Goal: Task Accomplishment & Management: Manage account settings

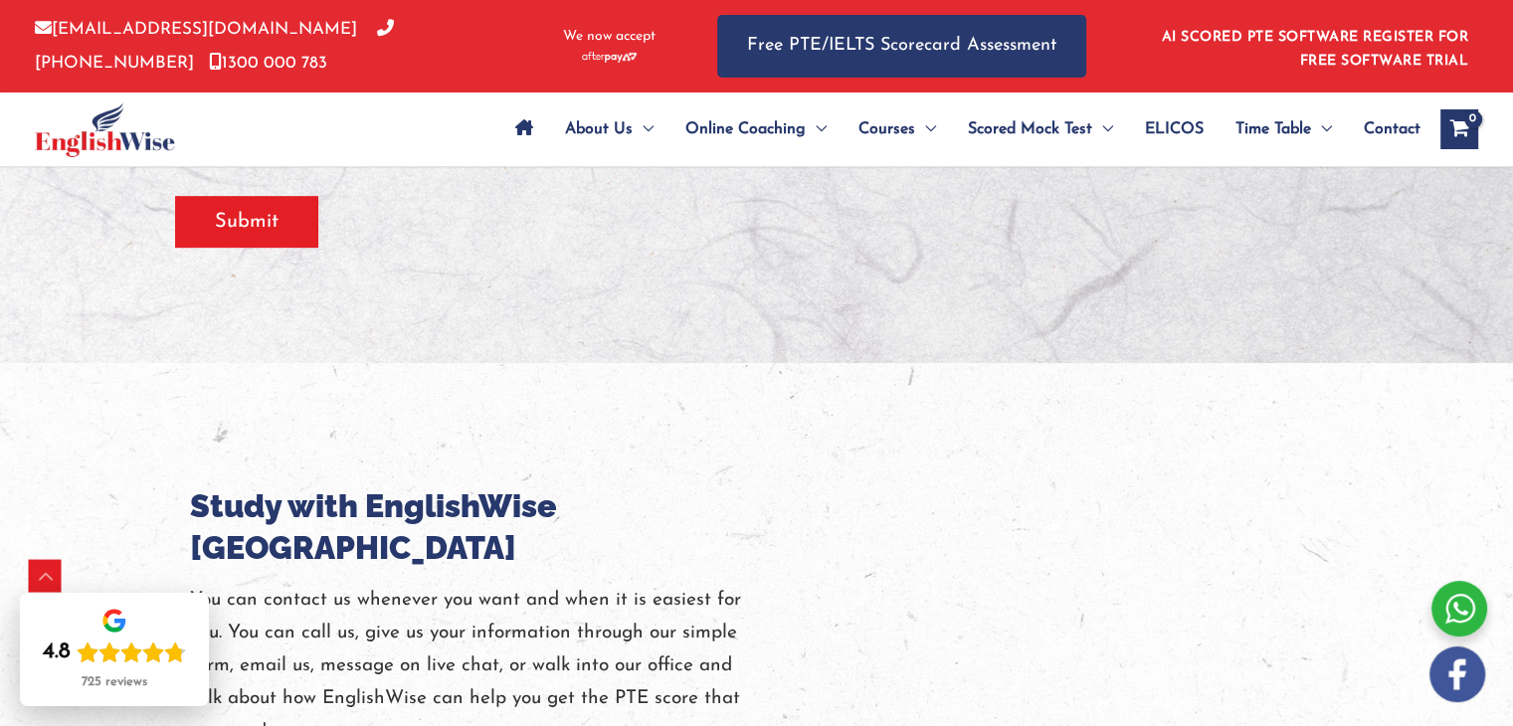
scroll to position [995, 0]
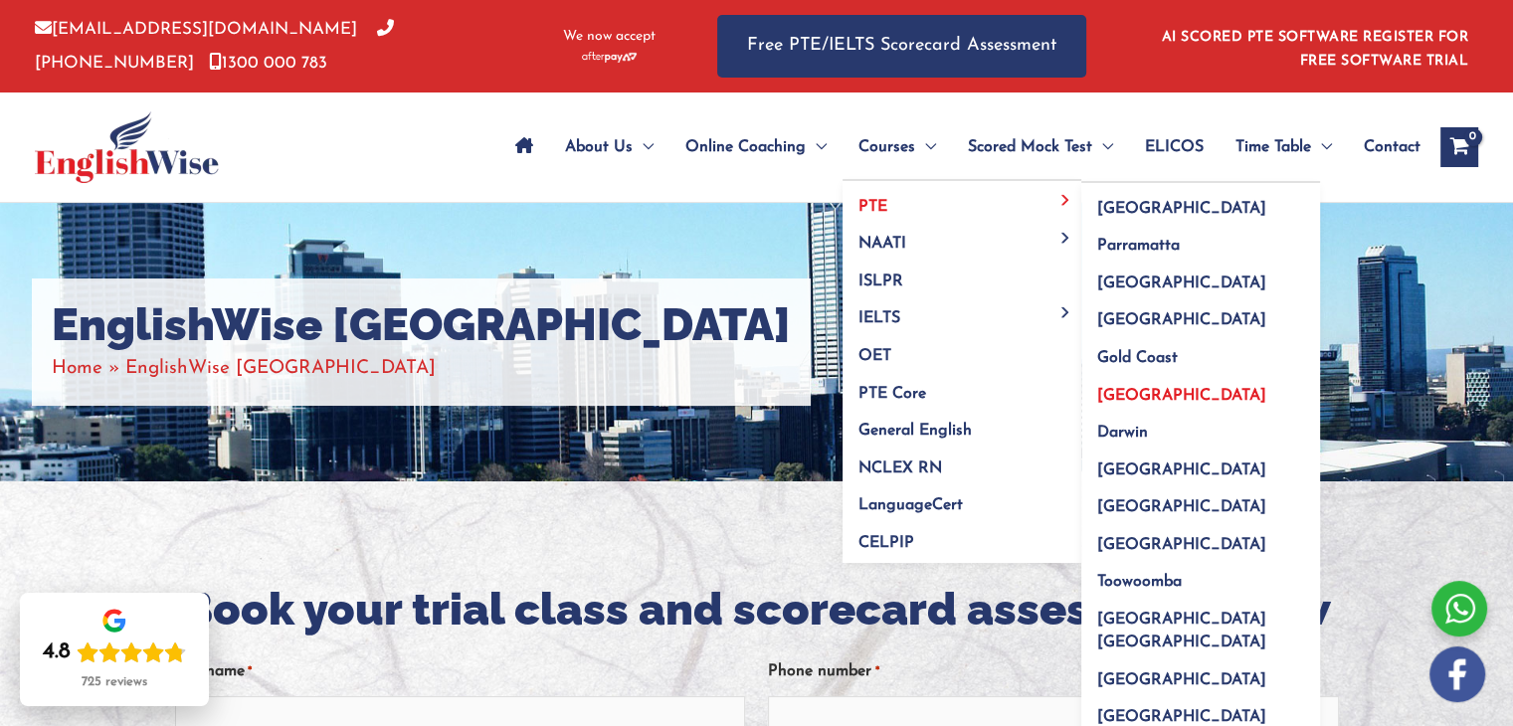
click at [1122, 392] on span "[GEOGRAPHIC_DATA]" at bounding box center [1181, 396] width 169 height 16
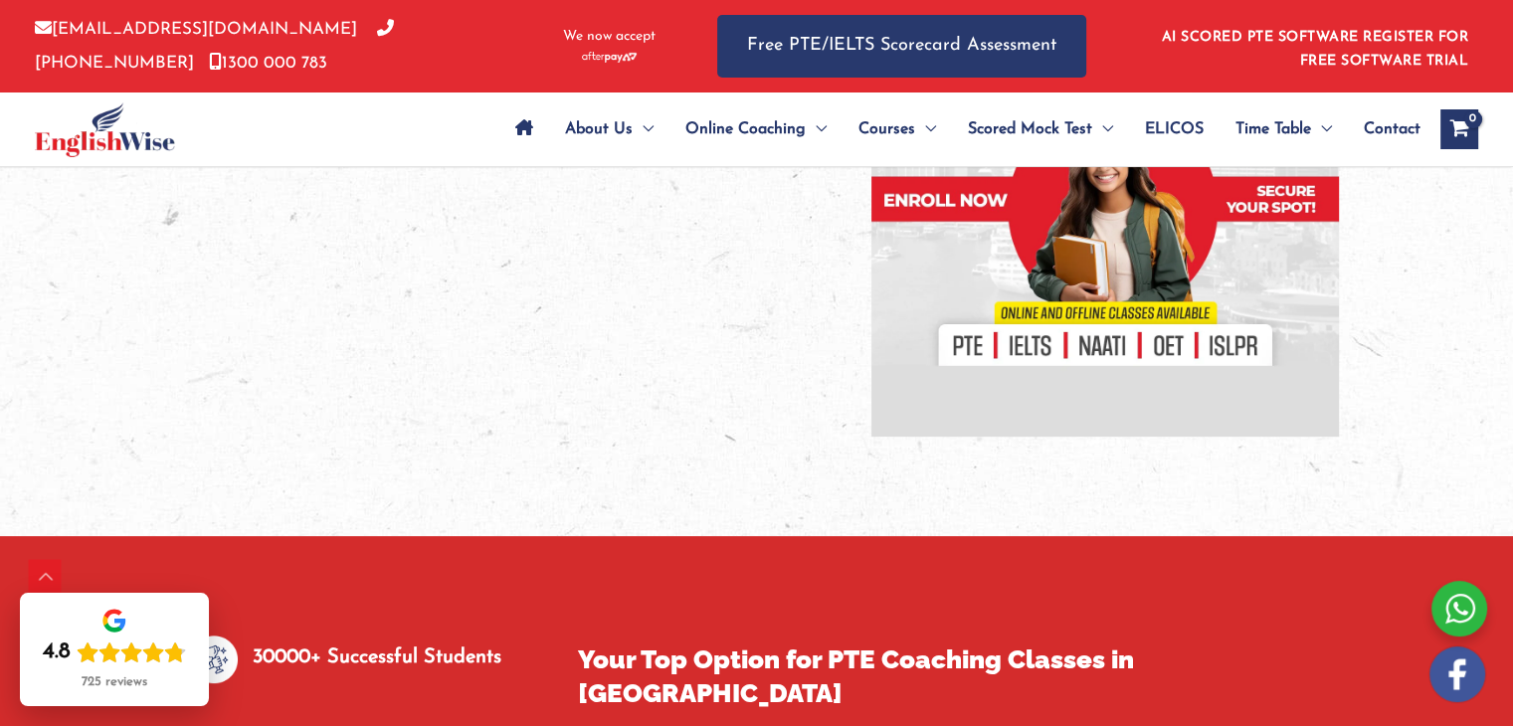
scroll to position [99, 0]
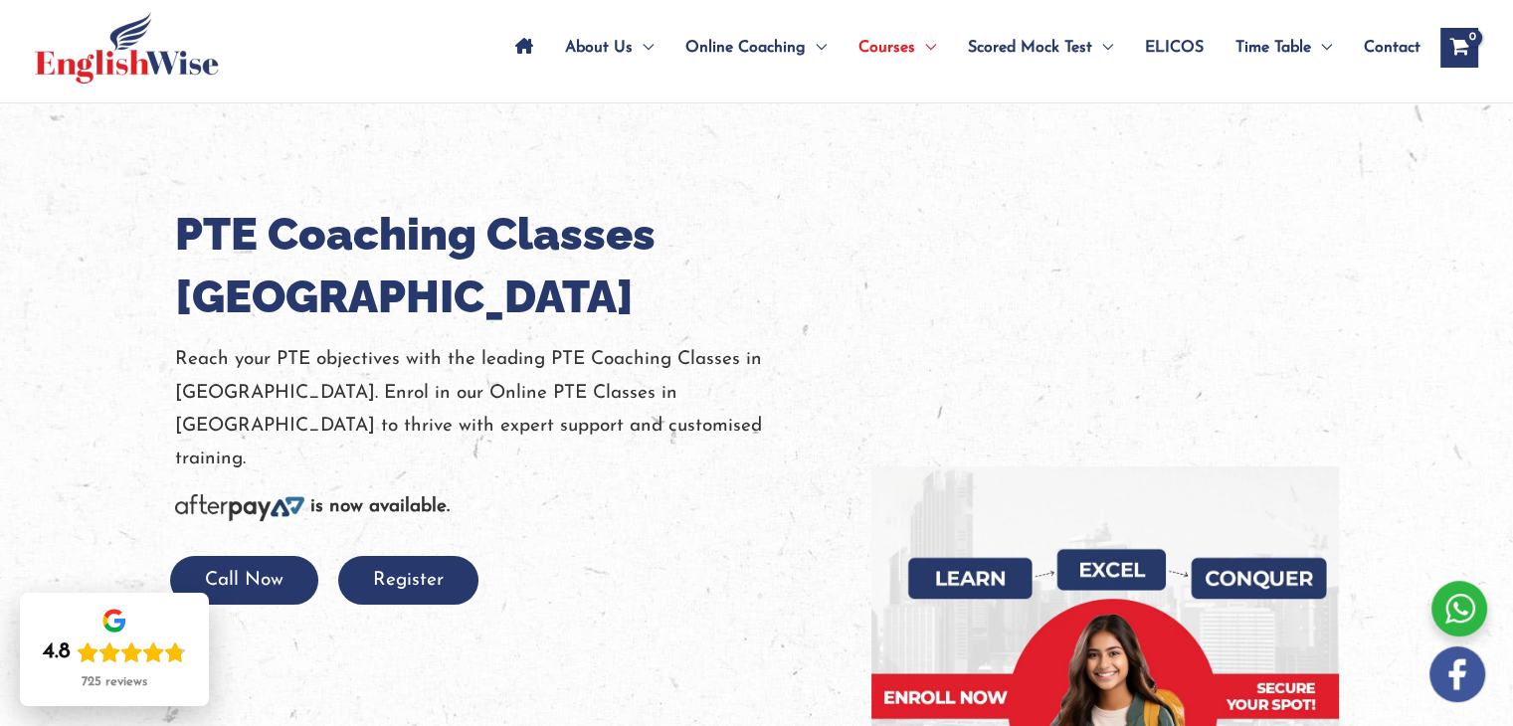
click at [1397, 46] on span "Contact" at bounding box center [1392, 48] width 57 height 70
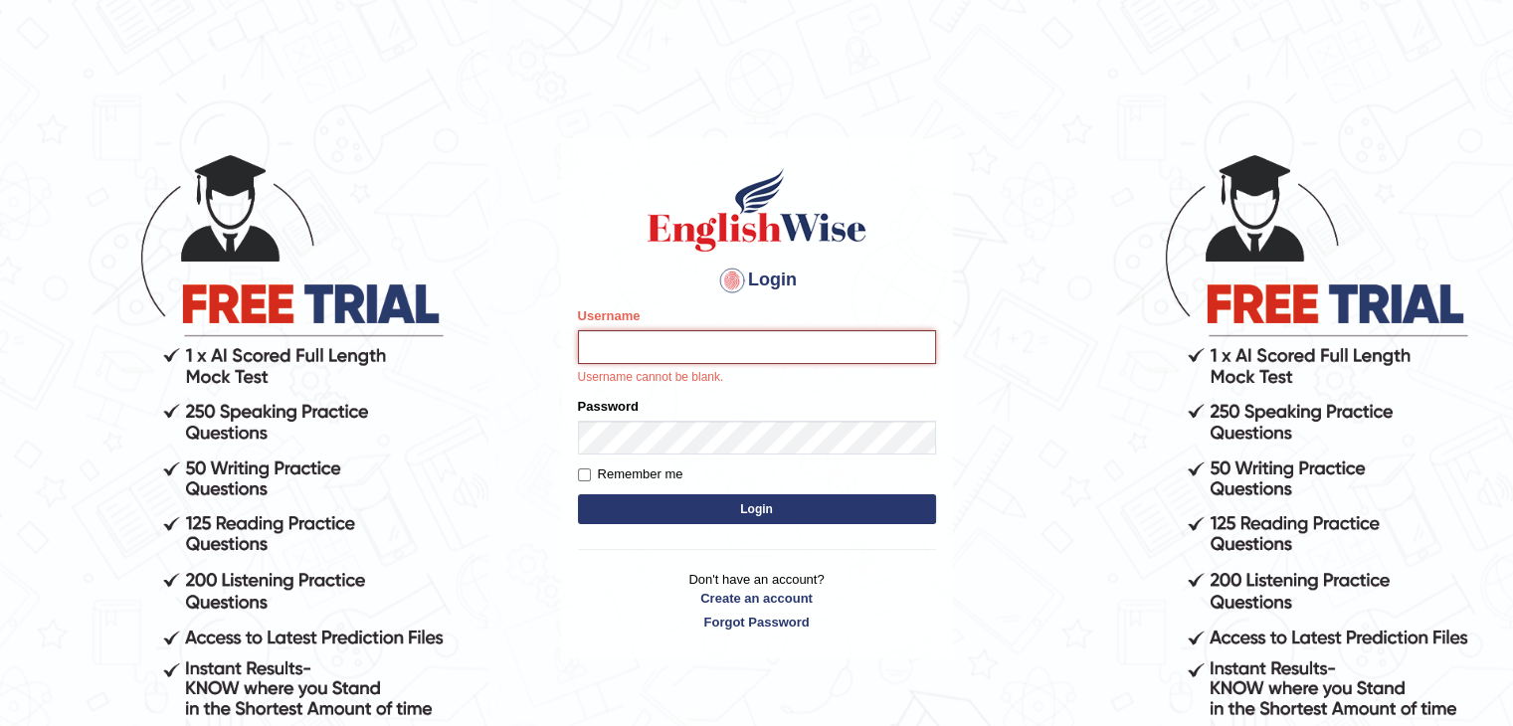
type input "tsheten5579"
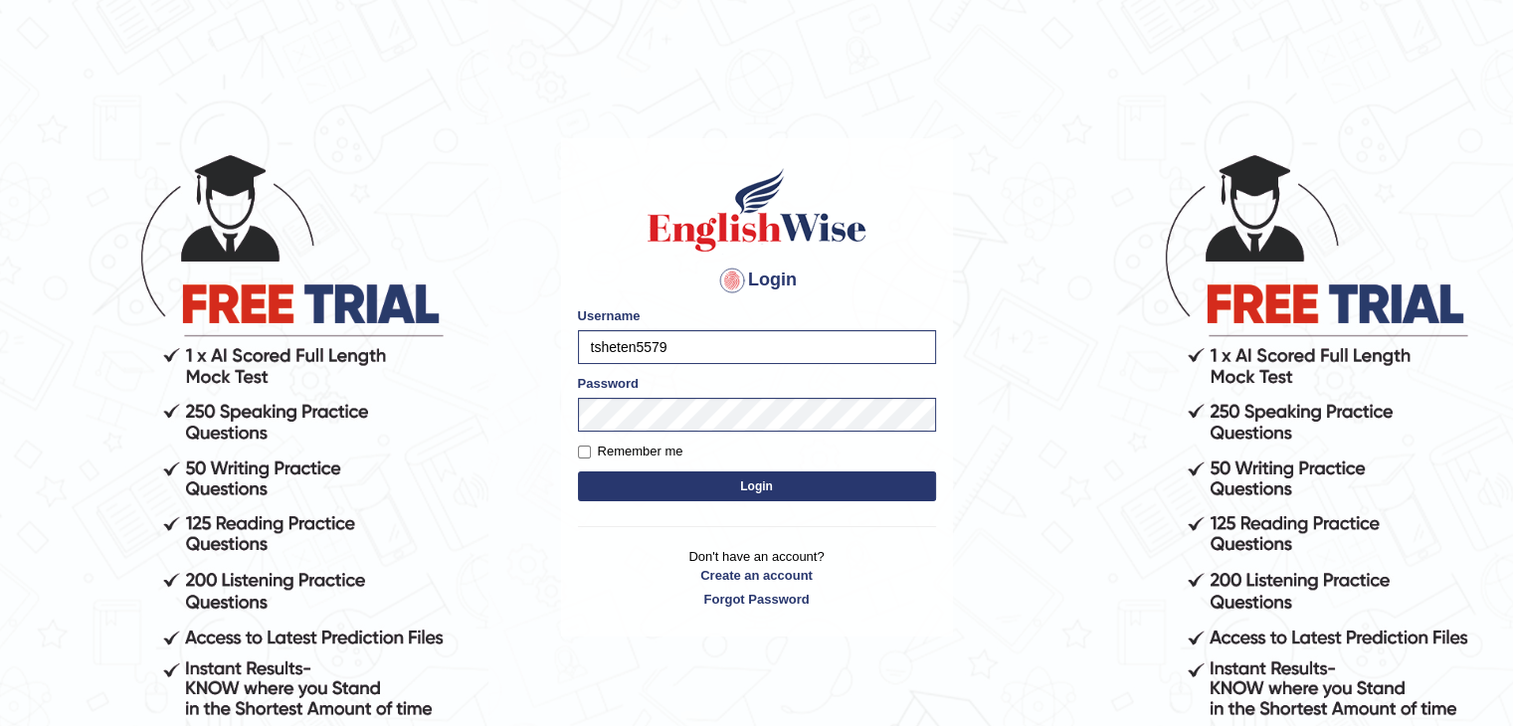
click at [763, 487] on button "Login" at bounding box center [757, 487] width 358 height 30
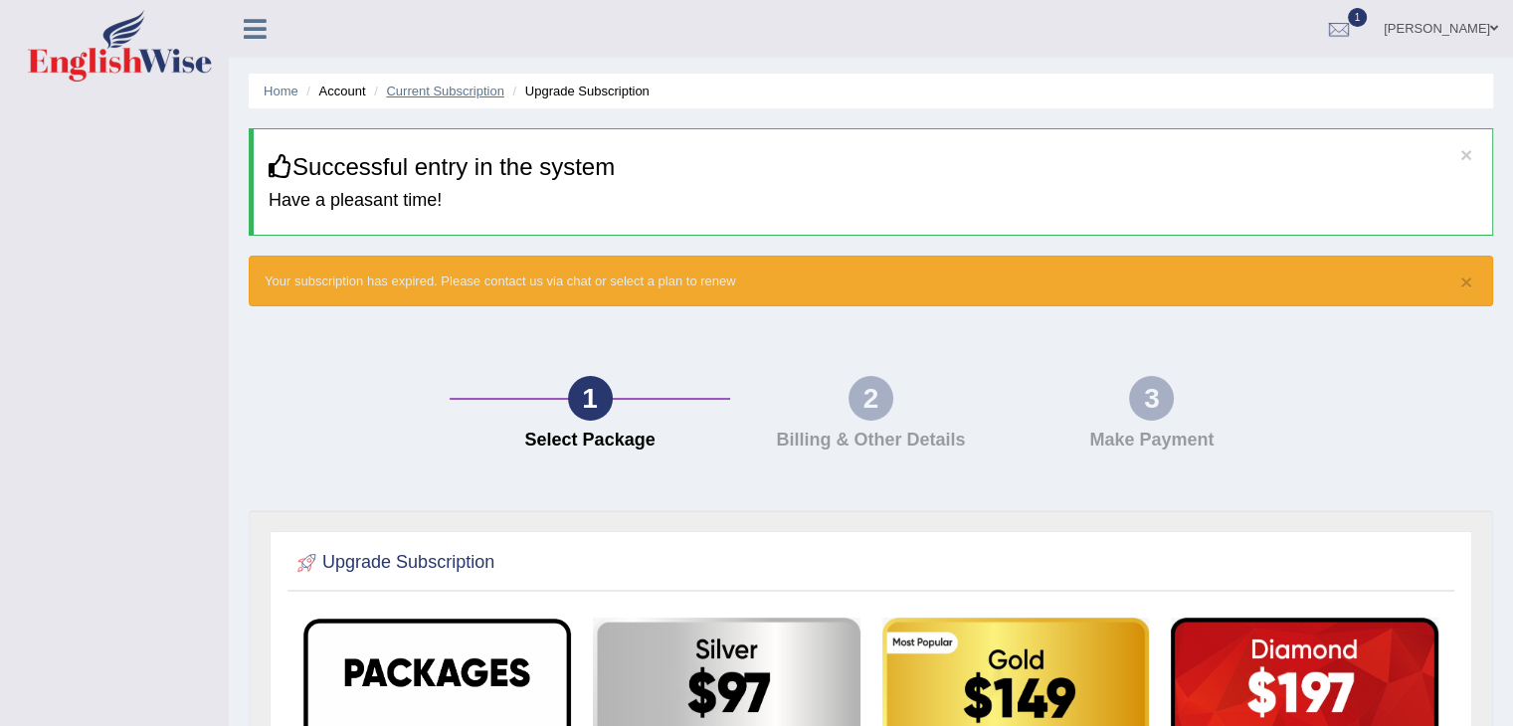
click at [437, 94] on link "Current Subscription" at bounding box center [445, 91] width 118 height 15
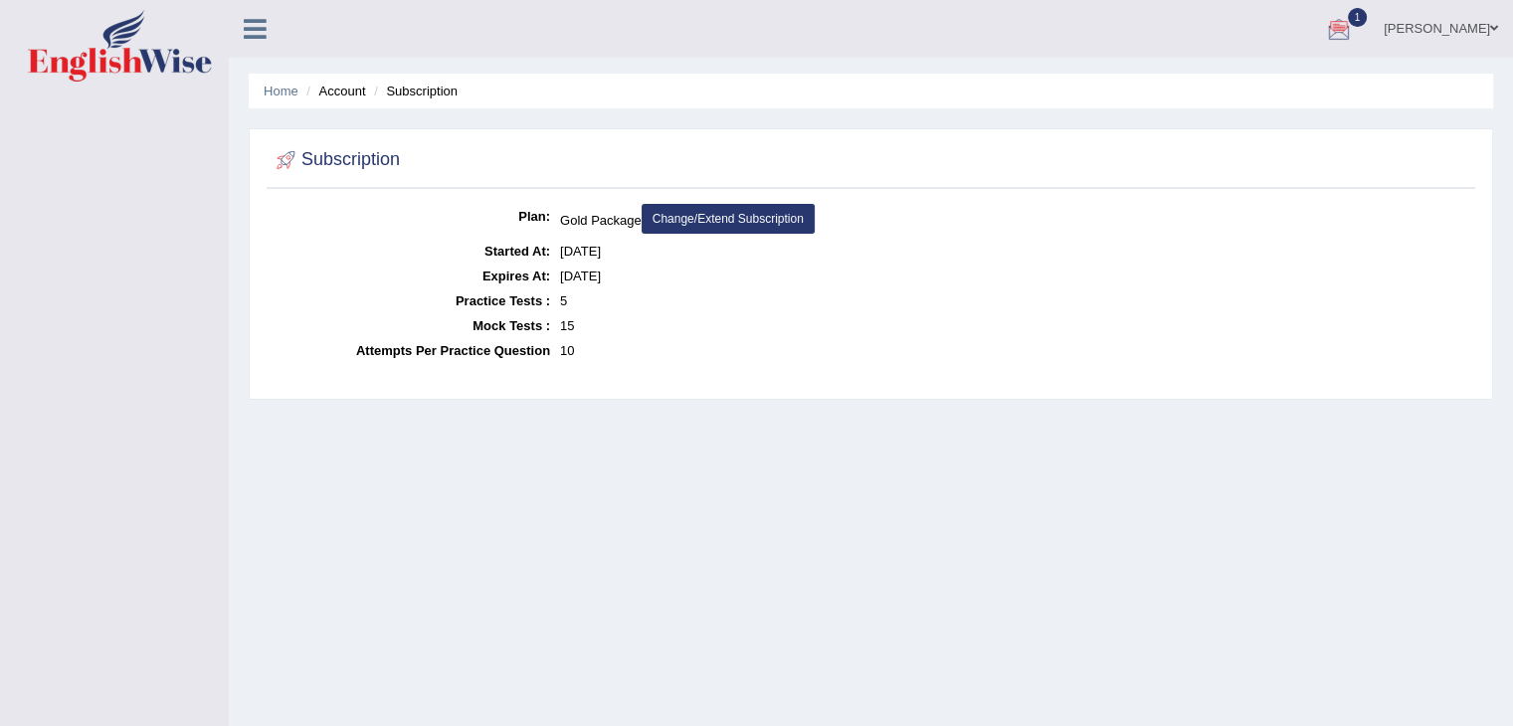
click at [1341, 29] on div at bounding box center [1339, 30] width 30 height 30
click at [1263, 142] on icon at bounding box center [1267, 140] width 8 height 15
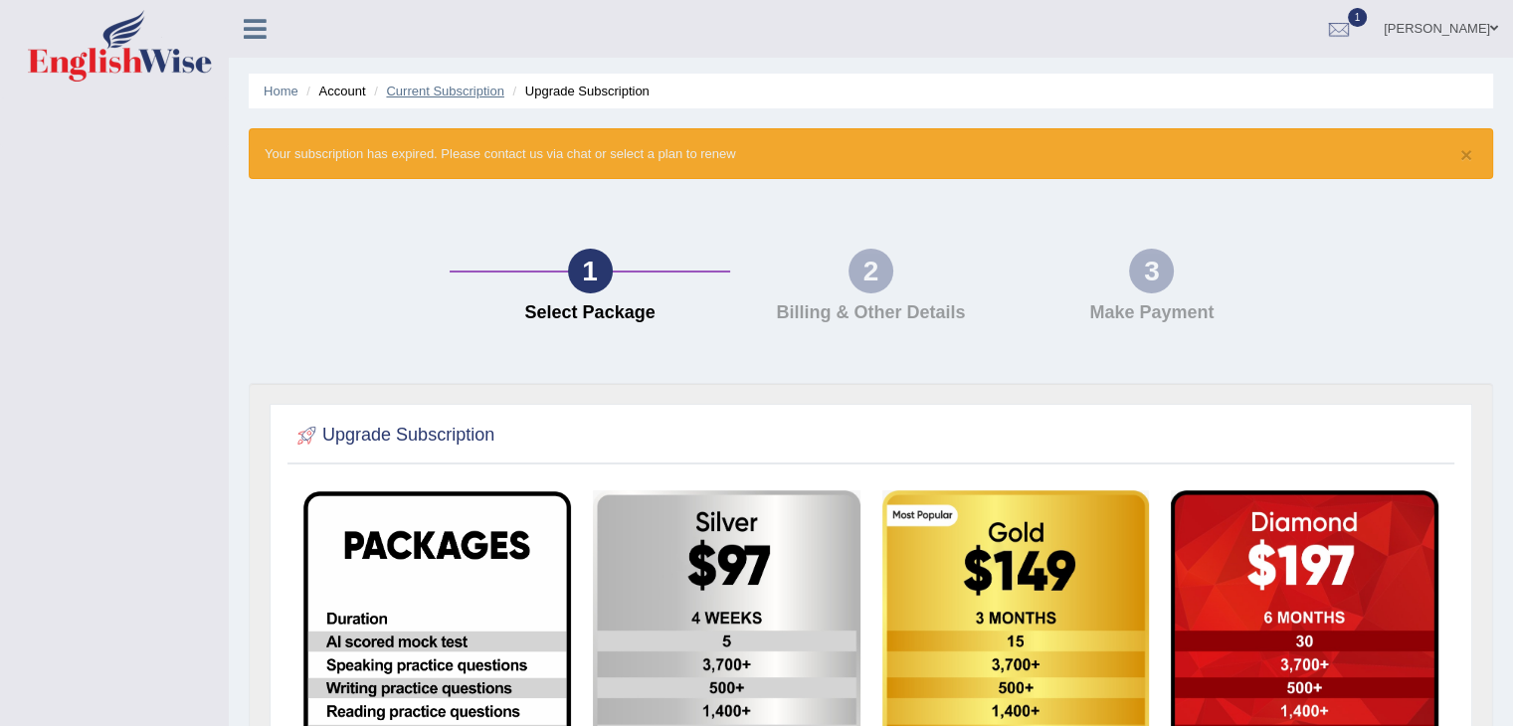
click at [443, 91] on link "Current Subscription" at bounding box center [445, 91] width 118 height 15
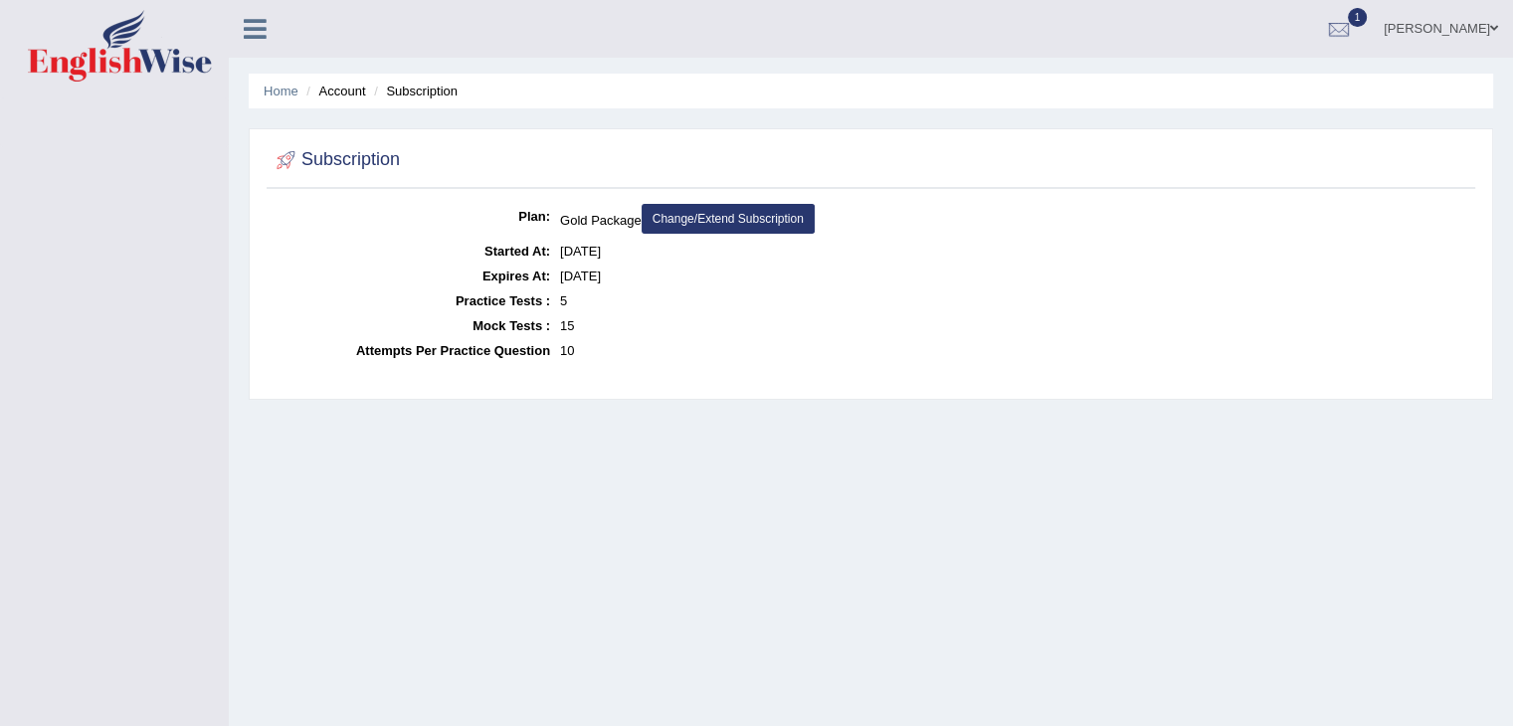
click at [255, 31] on icon at bounding box center [255, 29] width 23 height 26
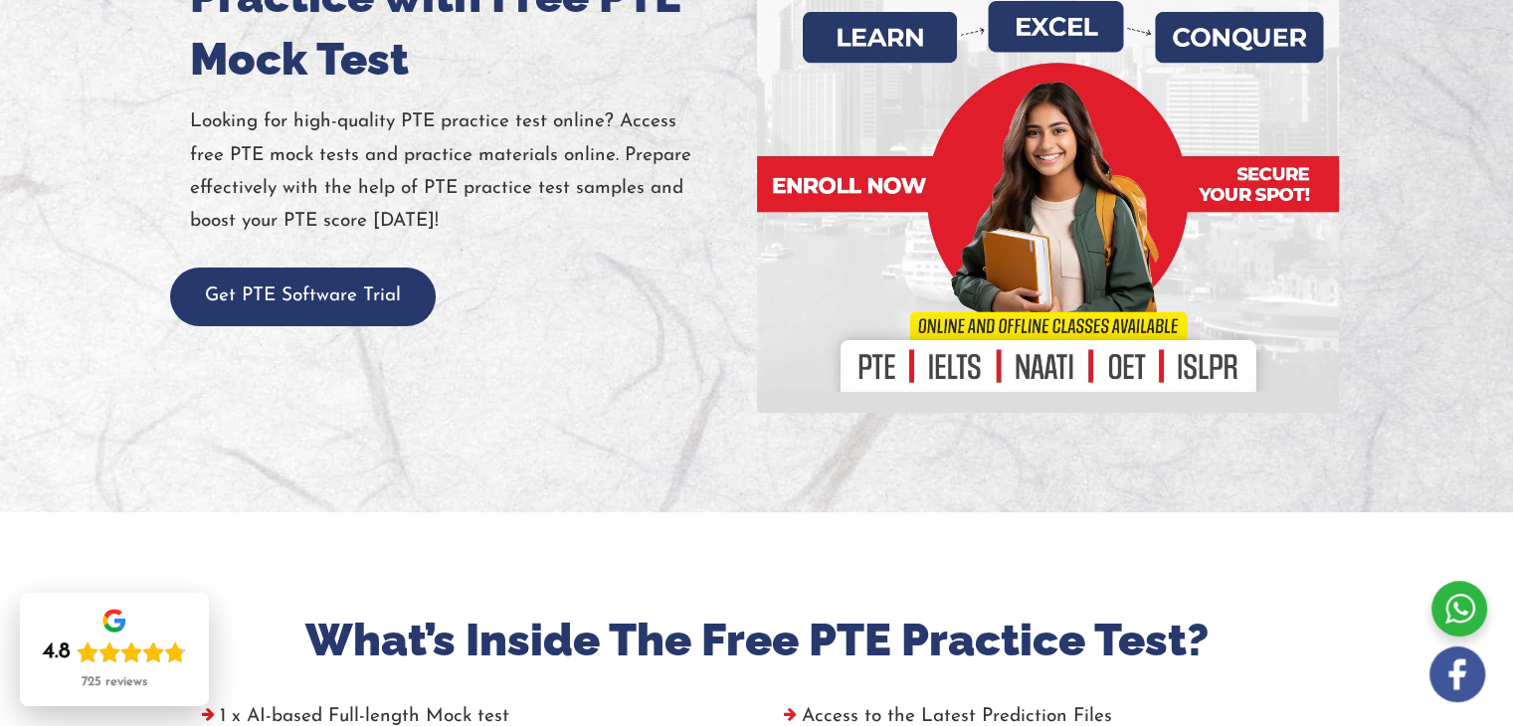
scroll to position [398, 0]
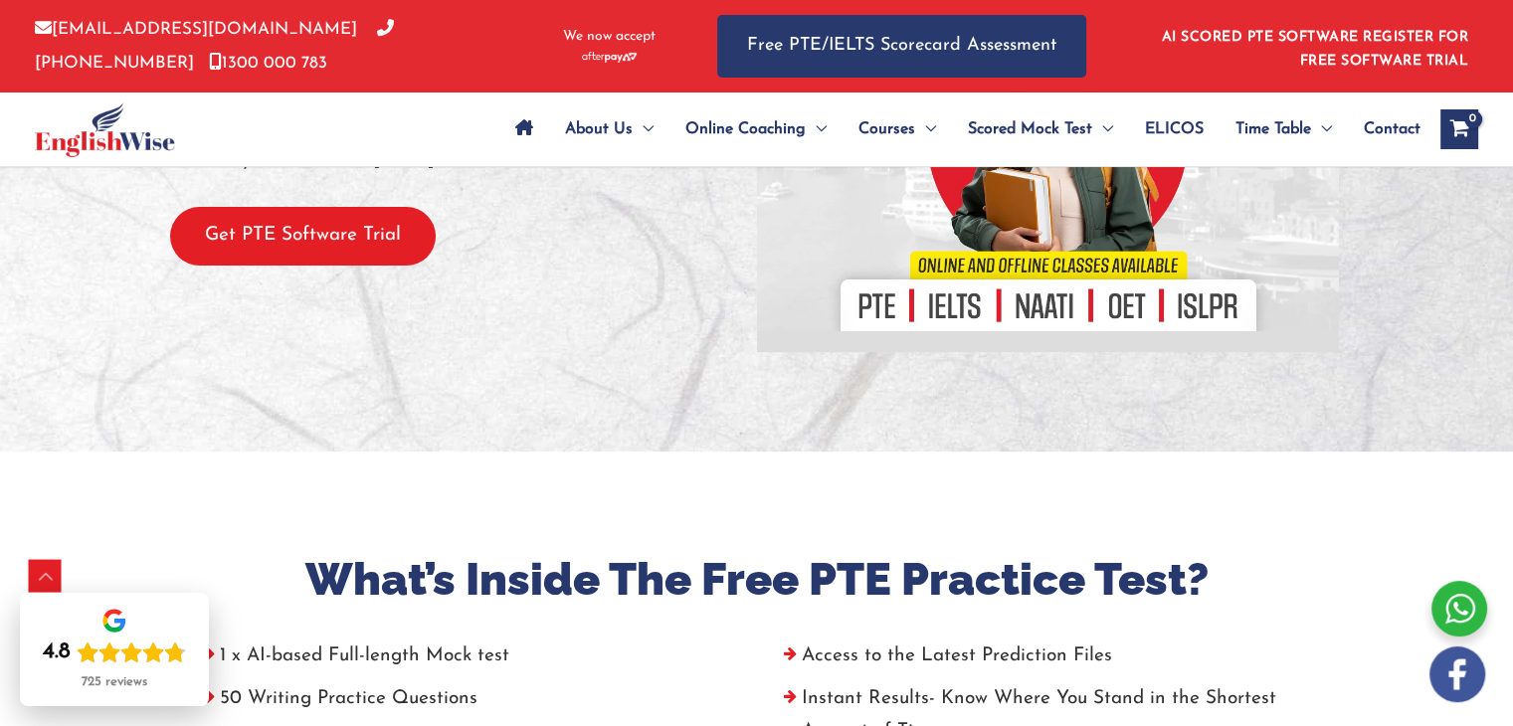
click at [319, 234] on button "Get PTE Software Trial" at bounding box center [303, 236] width 266 height 59
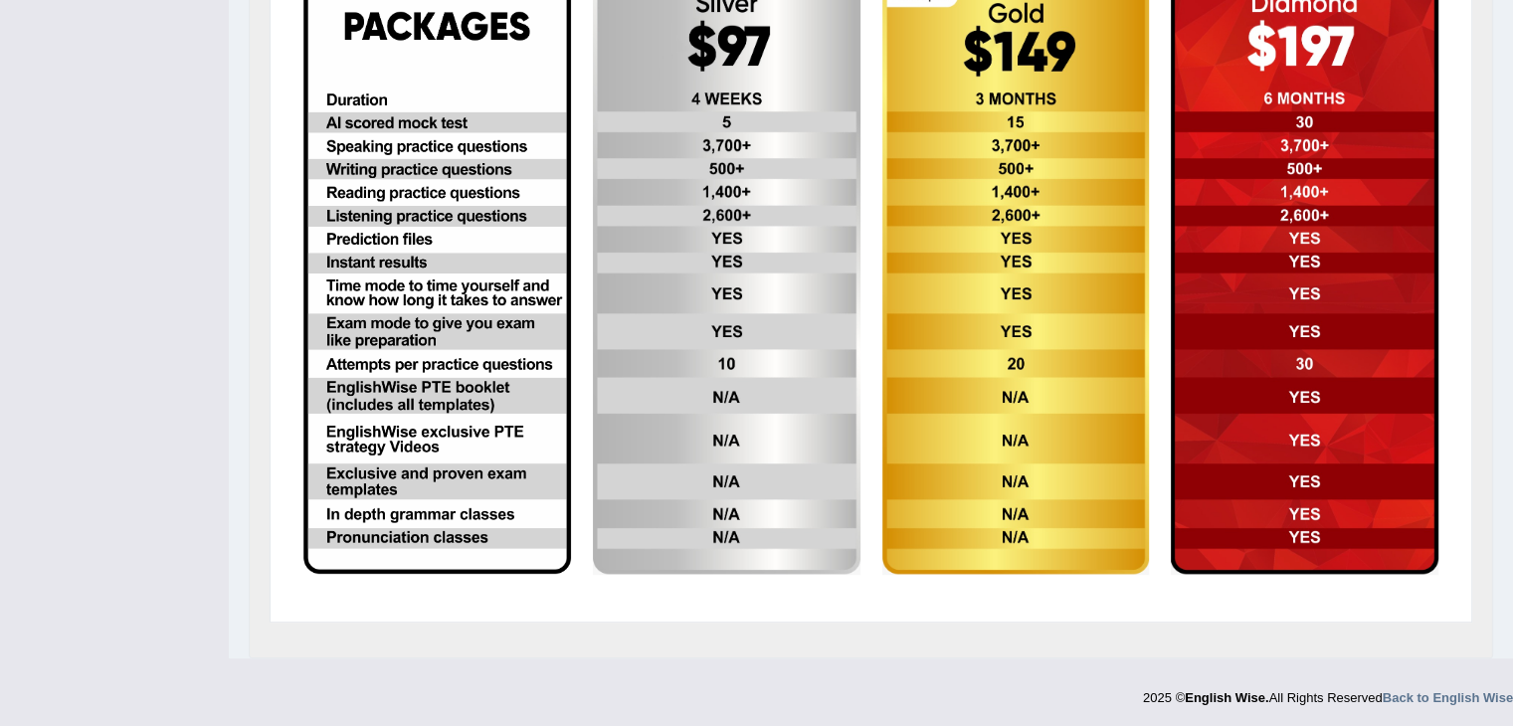
scroll to position [93, 0]
